Goal: Use online tool/utility

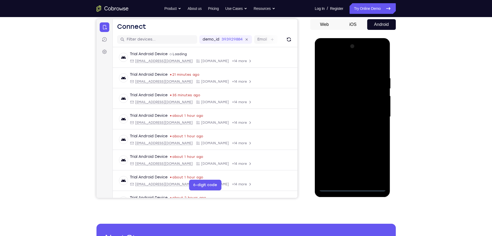
click at [352, 186] on div at bounding box center [352, 117] width 67 height 150
click at [352, 189] on div at bounding box center [352, 117] width 67 height 150
click at [376, 163] on div at bounding box center [352, 117] width 67 height 150
click at [337, 65] on div at bounding box center [352, 117] width 67 height 150
click at [372, 113] on div at bounding box center [352, 117] width 67 height 150
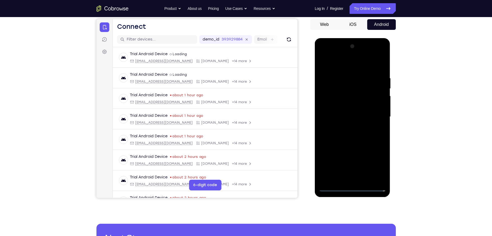
click at [347, 127] on div at bounding box center [352, 117] width 67 height 150
click at [347, 114] on div at bounding box center [352, 117] width 67 height 150
click at [345, 105] on div at bounding box center [352, 117] width 67 height 150
click at [345, 116] on div at bounding box center [352, 117] width 67 height 150
click at [356, 135] on div at bounding box center [352, 117] width 67 height 150
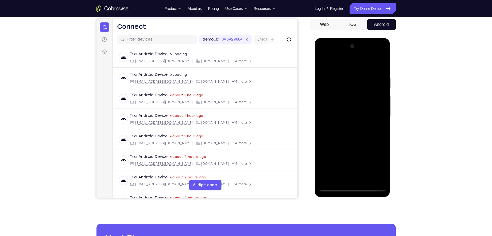
click at [352, 131] on div at bounding box center [352, 117] width 67 height 150
click at [352, 134] on div at bounding box center [352, 117] width 67 height 150
click at [356, 139] on div at bounding box center [352, 117] width 67 height 150
drag, startPoint x: 350, startPoint y: 151, endPoint x: 351, endPoint y: 99, distance: 51.8
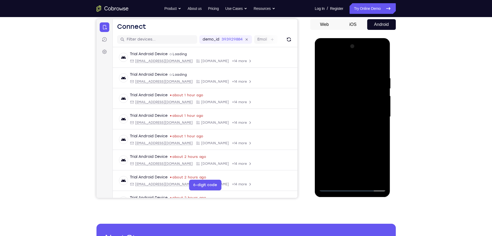
click at [351, 99] on div at bounding box center [352, 117] width 67 height 150
click at [339, 179] on div at bounding box center [352, 117] width 67 height 150
click at [349, 64] on div at bounding box center [352, 117] width 67 height 150
drag, startPoint x: 338, startPoint y: 80, endPoint x: 335, endPoint y: 117, distance: 37.3
click at [335, 117] on div at bounding box center [352, 117] width 67 height 150
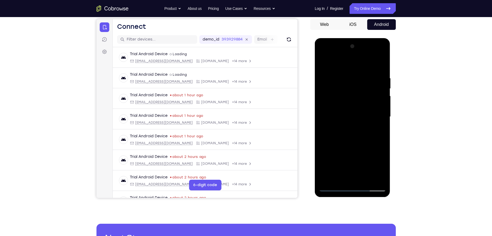
click at [335, 78] on div at bounding box center [352, 117] width 67 height 150
click at [327, 76] on div at bounding box center [352, 117] width 67 height 150
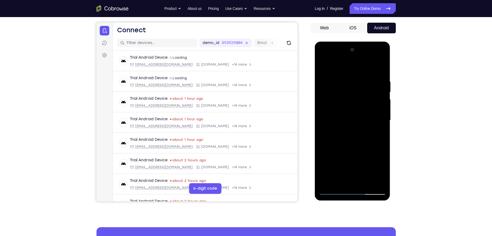
scroll to position [47, 0]
click at [379, 69] on div at bounding box center [352, 120] width 67 height 150
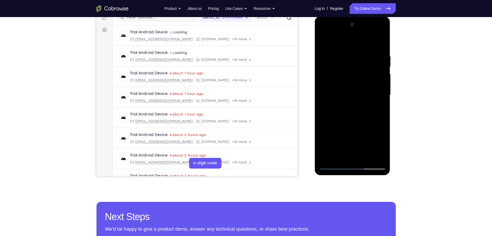
click at [335, 103] on div at bounding box center [352, 95] width 67 height 150
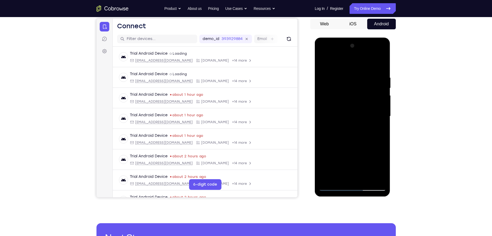
scroll to position [51, 0]
click at [377, 74] on div at bounding box center [352, 116] width 67 height 150
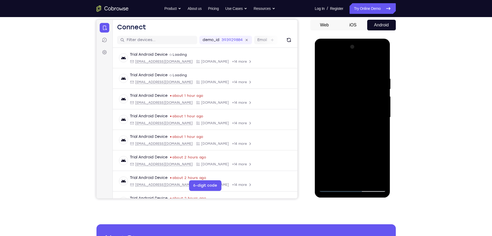
click at [380, 74] on div at bounding box center [352, 118] width 67 height 150
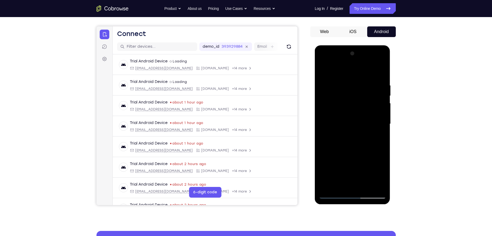
scroll to position [34, 0]
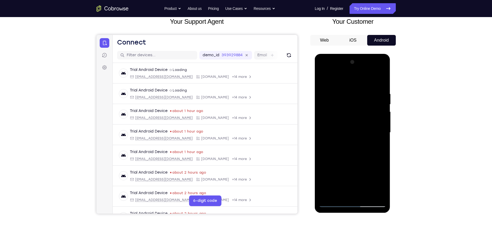
click at [382, 63] on div at bounding box center [352, 133] width 67 height 150
click at [381, 64] on div at bounding box center [352, 133] width 67 height 150
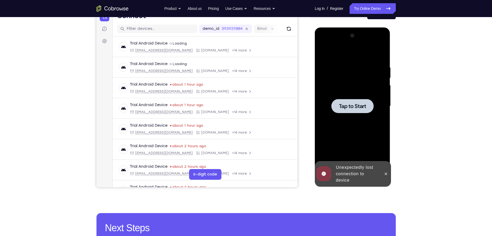
scroll to position [62, 0]
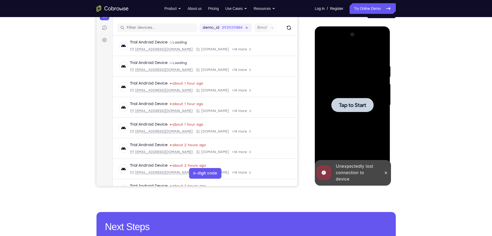
click at [359, 106] on span "Tap to Start" at bounding box center [352, 105] width 27 height 5
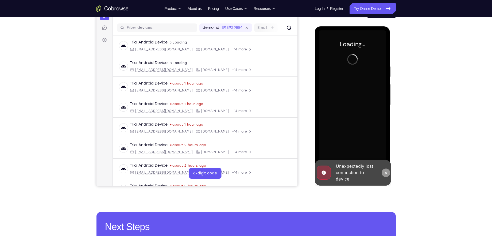
click at [387, 174] on icon at bounding box center [386, 173] width 4 height 4
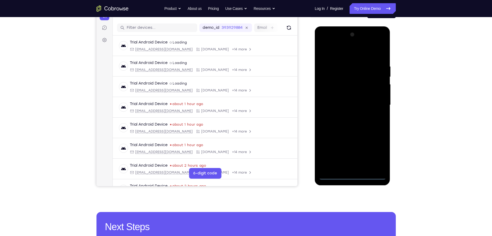
click at [353, 176] on div at bounding box center [352, 105] width 67 height 150
click at [375, 152] on div at bounding box center [352, 105] width 67 height 150
click at [339, 52] on div at bounding box center [352, 105] width 67 height 150
click at [374, 103] on div at bounding box center [352, 105] width 67 height 150
click at [347, 114] on div at bounding box center [352, 105] width 67 height 150
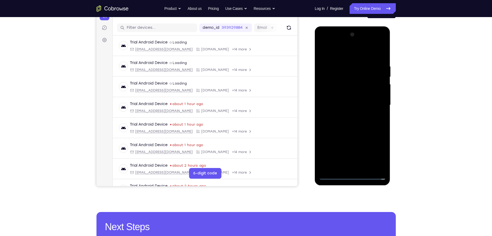
click at [339, 96] on div at bounding box center [352, 105] width 67 height 150
click at [343, 96] on div at bounding box center [352, 105] width 67 height 150
click at [347, 106] on div at bounding box center [352, 105] width 67 height 150
click at [356, 122] on div at bounding box center [352, 105] width 67 height 150
click at [352, 122] on div at bounding box center [352, 105] width 67 height 150
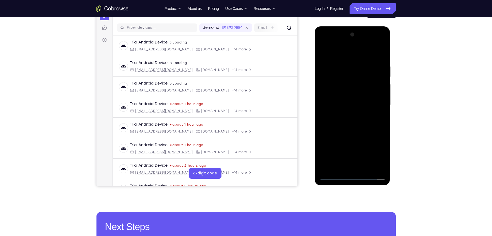
click at [352, 122] on div at bounding box center [352, 105] width 67 height 150
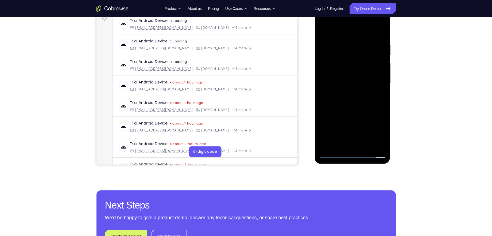
scroll to position [85, 0]
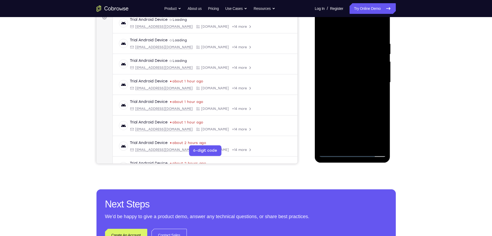
click at [350, 108] on div at bounding box center [352, 83] width 67 height 150
click at [340, 144] on div at bounding box center [352, 83] width 67 height 150
click at [340, 29] on div at bounding box center [352, 83] width 67 height 150
click at [326, 53] on div at bounding box center [352, 83] width 67 height 150
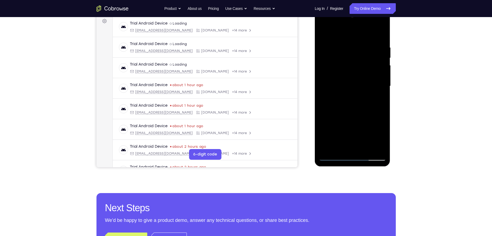
scroll to position [72, 0]
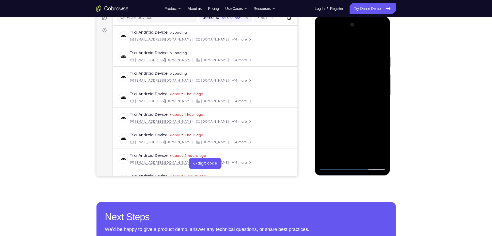
click at [380, 45] on div at bounding box center [352, 96] width 67 height 150
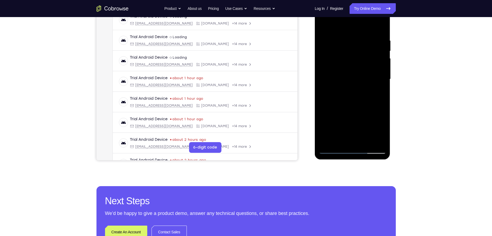
scroll to position [107, 0]
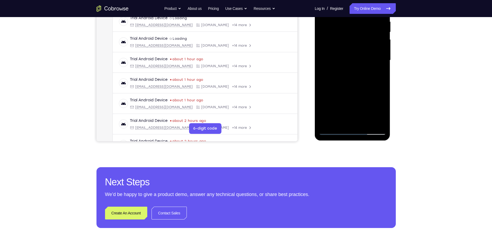
click at [335, 80] on div at bounding box center [352, 61] width 67 height 150
click at [334, 131] on div at bounding box center [352, 61] width 67 height 150
click at [333, 131] on div at bounding box center [352, 61] width 67 height 150
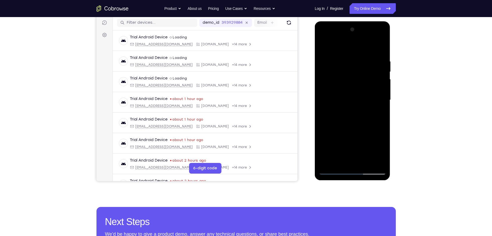
scroll to position [67, 0]
click at [345, 59] on div at bounding box center [352, 100] width 67 height 150
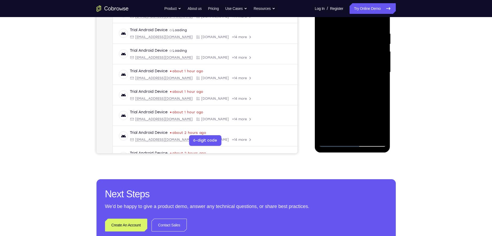
scroll to position [89, 0]
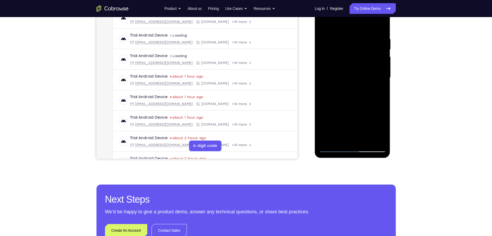
click at [323, 79] on div at bounding box center [352, 78] width 67 height 150
click at [415, 72] on div "Your Support Agent Your Customer Web iOS Android Next Steps We’d be happy to gi…" at bounding box center [246, 104] width 342 height 352
